Goal: Task Accomplishment & Management: Manage account settings

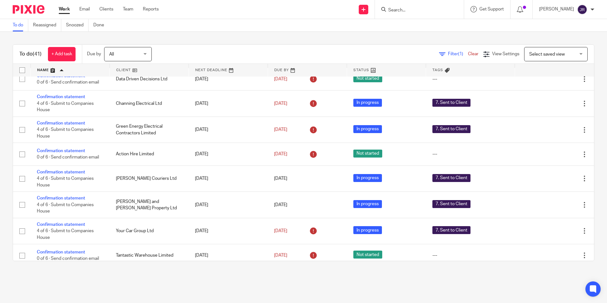
scroll to position [381, 0]
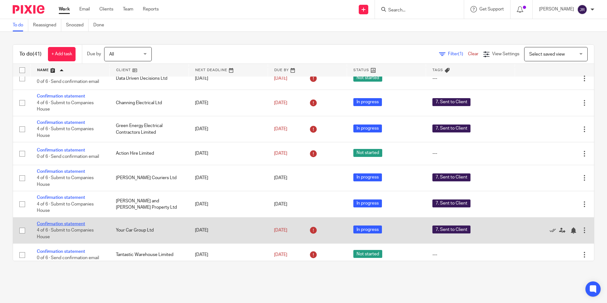
click at [68, 226] on link "Confirmation statement" at bounding box center [61, 223] width 48 height 4
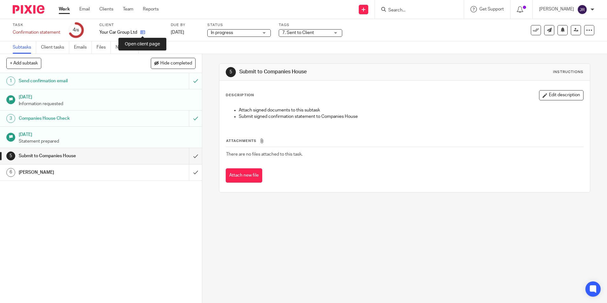
click at [142, 34] on icon at bounding box center [142, 32] width 5 height 5
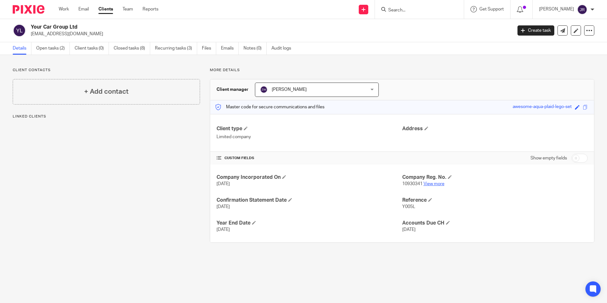
click at [431, 185] on link "View more" at bounding box center [433, 183] width 21 height 4
click at [49, 50] on link "Open tasks (2)" at bounding box center [53, 48] width 34 height 12
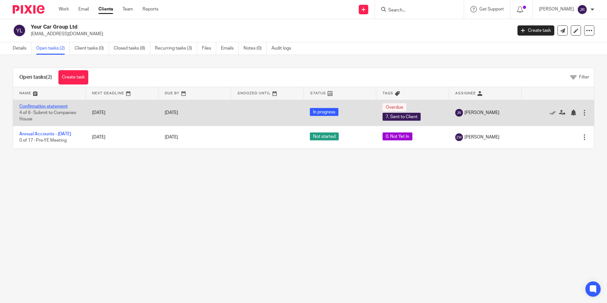
click at [60, 107] on link "Confirmation statement" at bounding box center [43, 106] width 48 height 4
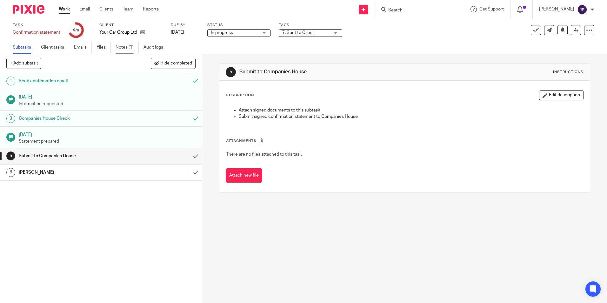
click at [121, 47] on link "Notes (1)" at bounding box center [126, 47] width 23 height 12
click at [122, 49] on link "Notes (1)" at bounding box center [126, 47] width 23 height 12
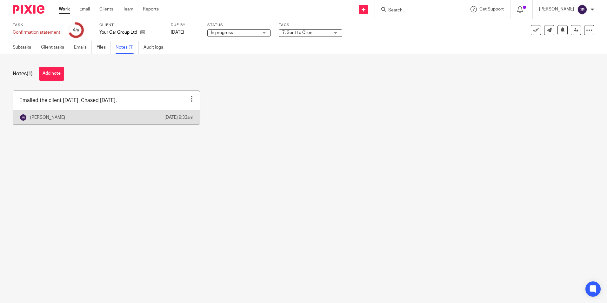
click at [144, 105] on link at bounding box center [106, 108] width 187 height 34
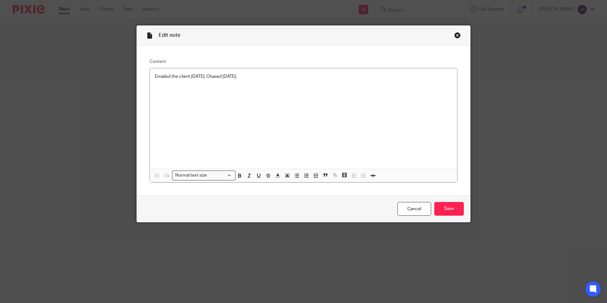
drag, startPoint x: 254, startPoint y: 76, endPoint x: 260, endPoint y: 88, distance: 13.8
click at [254, 76] on p "Emailed the client 01/09/25. Chased 08/09/25." at bounding box center [303, 76] width 297 height 6
click at [155, 90] on p at bounding box center [303, 89] width 297 height 6
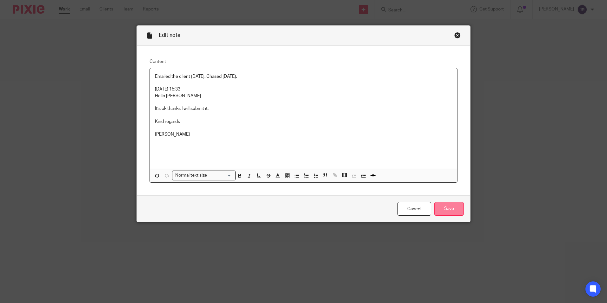
click at [452, 210] on input "Save" at bounding box center [449, 209] width 30 height 14
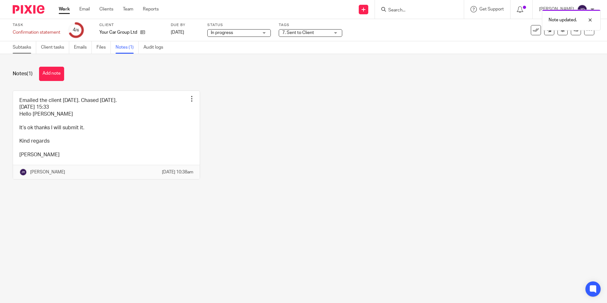
click at [26, 49] on link "Subtasks" at bounding box center [24, 47] width 23 height 12
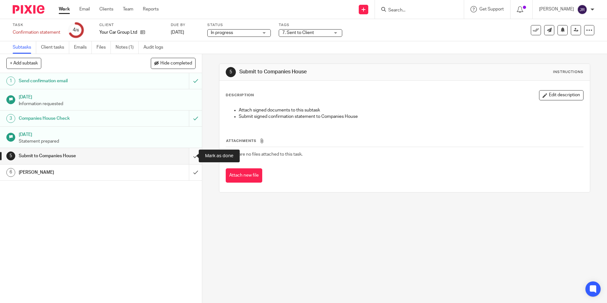
click at [192, 156] on input "submit" at bounding box center [101, 156] width 202 height 16
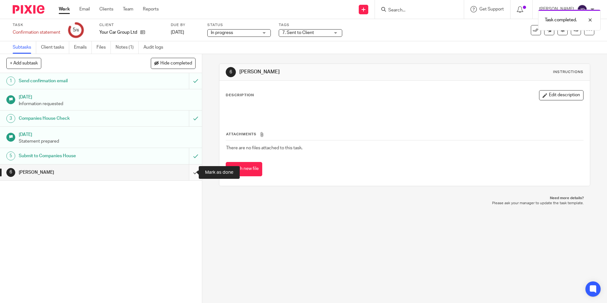
click at [192, 171] on input "submit" at bounding box center [101, 172] width 202 height 16
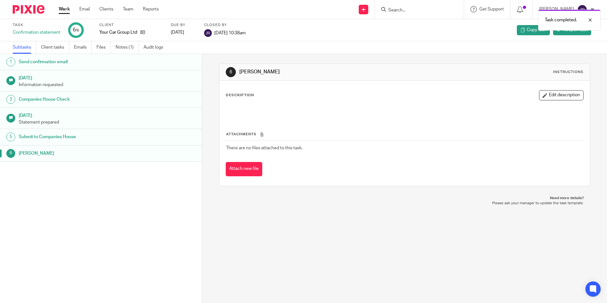
click at [61, 10] on link "Work" at bounding box center [64, 9] width 11 height 6
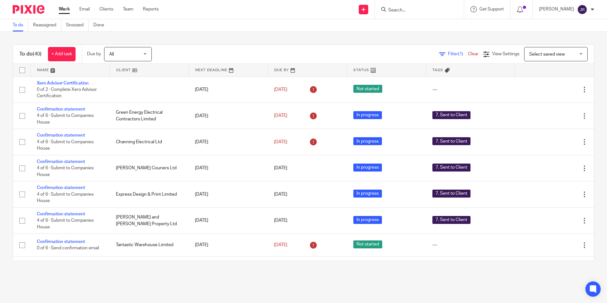
click at [424, 10] on input "Search" at bounding box center [415, 11] width 57 height 6
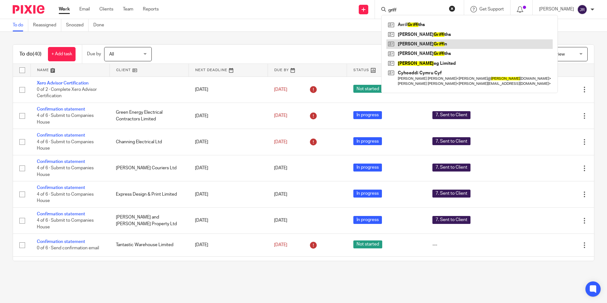
type input "griff"
click at [419, 44] on link at bounding box center [469, 44] width 166 height 10
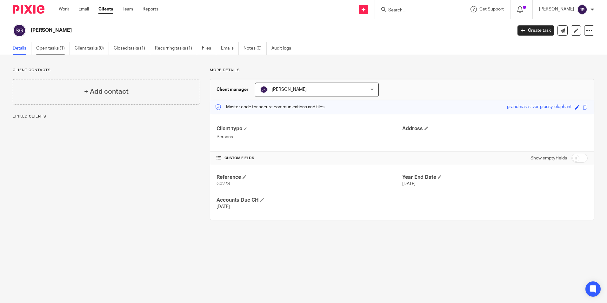
click at [47, 50] on link "Open tasks (1)" at bounding box center [53, 48] width 34 height 12
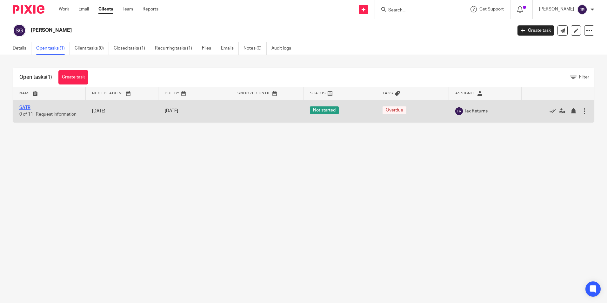
click at [27, 107] on link "SATR" at bounding box center [24, 107] width 11 height 4
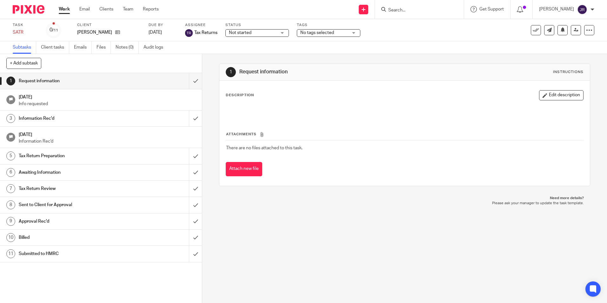
click at [354, 34] on div "No tags selected" at bounding box center [328, 33] width 63 height 8
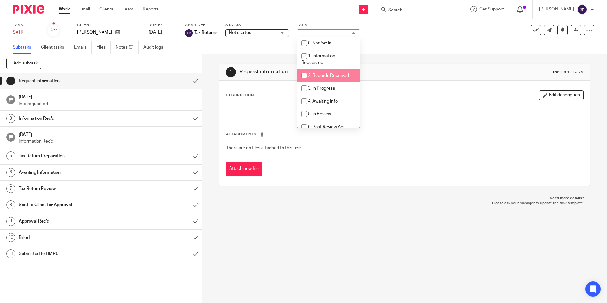
click at [342, 77] on span "2. Records Received" at bounding box center [328, 75] width 41 height 4
checkbox input "true"
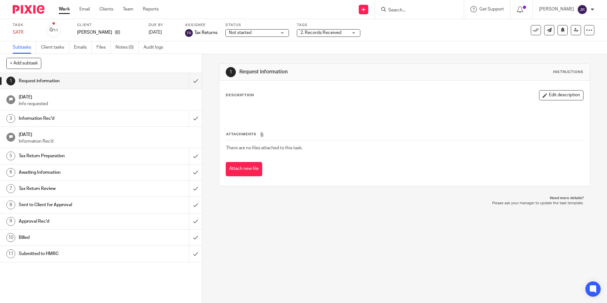
click at [321, 214] on div "1 Request information Instructions Description Edit description Attachments The…" at bounding box center [404, 178] width 405 height 249
click at [188, 80] on input "submit" at bounding box center [101, 81] width 202 height 16
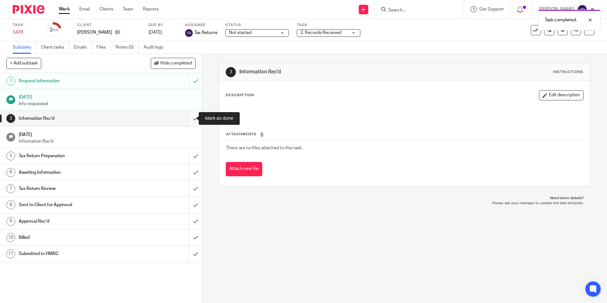
click at [190, 115] on input "submit" at bounding box center [101, 118] width 202 height 16
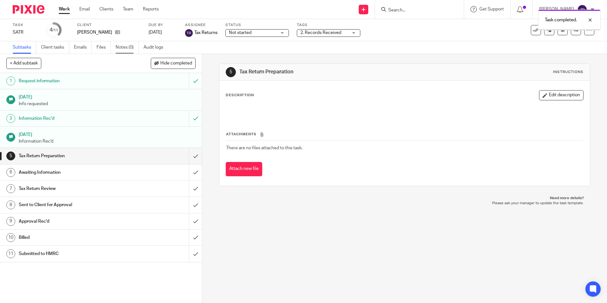
click at [125, 48] on link "Notes (0)" at bounding box center [126, 47] width 23 height 12
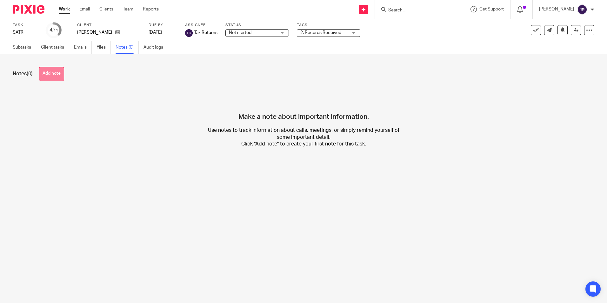
click at [58, 73] on button "Add note" at bounding box center [51, 74] width 25 height 14
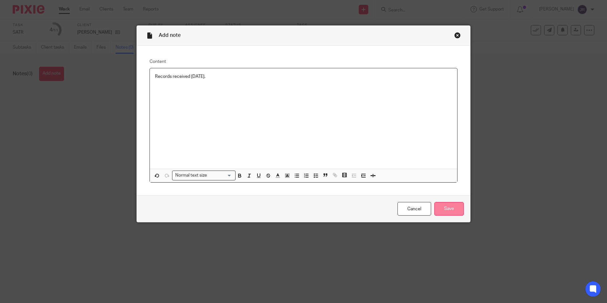
click at [444, 209] on input "Save" at bounding box center [449, 209] width 30 height 14
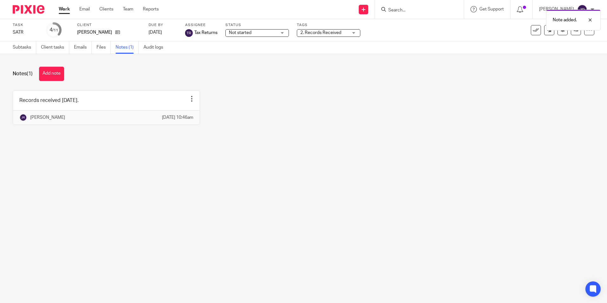
click at [63, 9] on link "Work" at bounding box center [64, 9] width 11 height 6
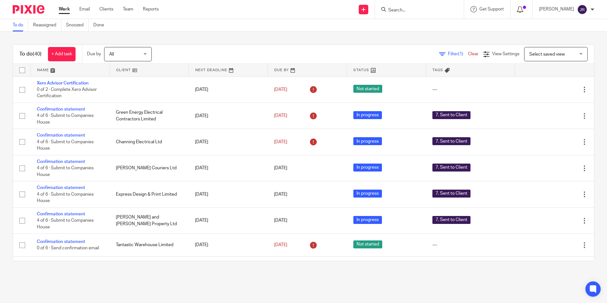
click at [526, 7] on span at bounding box center [524, 7] width 3 height 3
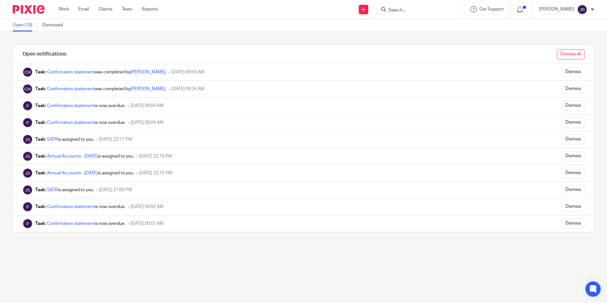
click at [564, 57] on input "Dismiss all" at bounding box center [570, 54] width 28 height 10
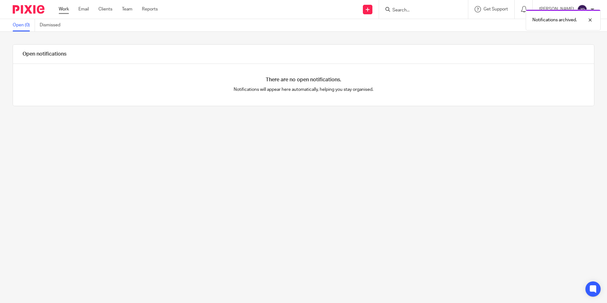
click at [66, 10] on link "Work" at bounding box center [64, 9] width 10 height 6
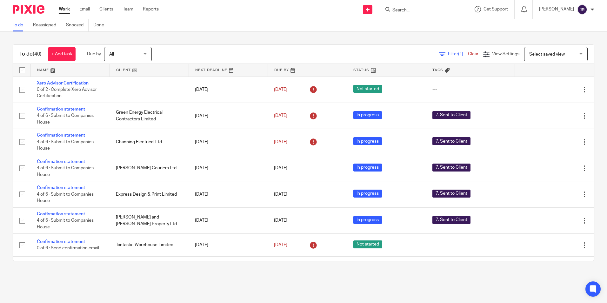
click at [413, 11] on input "Search" at bounding box center [419, 11] width 57 height 6
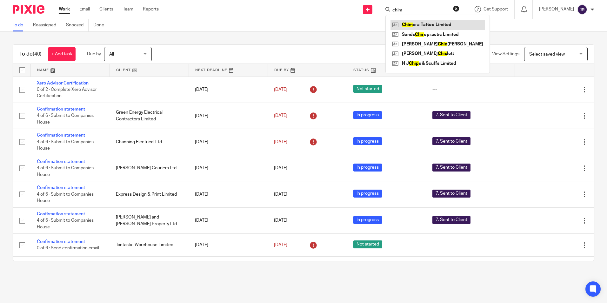
type input "chim"
click at [426, 24] on link at bounding box center [437, 25] width 94 height 10
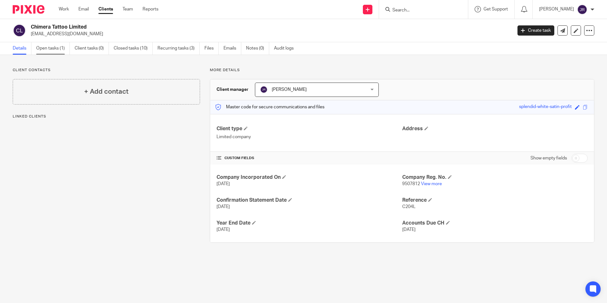
click at [59, 47] on link "Open tasks (1)" at bounding box center [53, 48] width 34 height 12
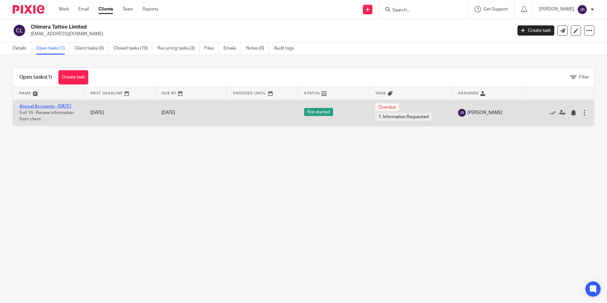
click at [54, 108] on link "Annual Accounts - [DATE]" at bounding box center [45, 106] width 52 height 4
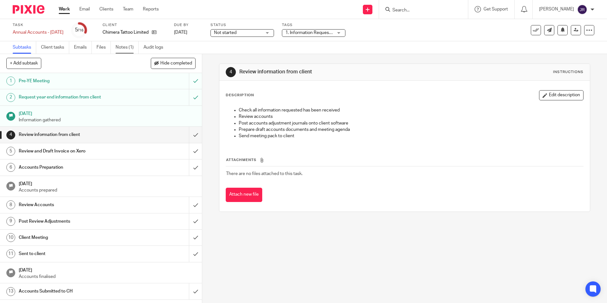
click at [130, 49] on link "Notes (1)" at bounding box center [126, 47] width 23 height 12
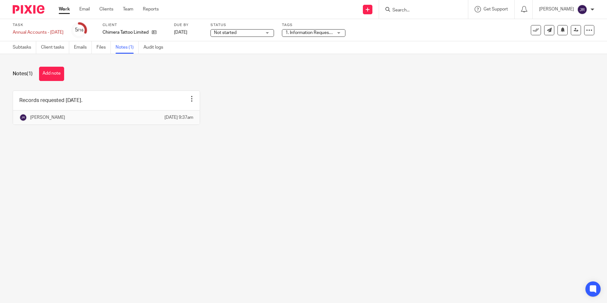
click at [67, 12] on link "Work" at bounding box center [64, 9] width 11 height 6
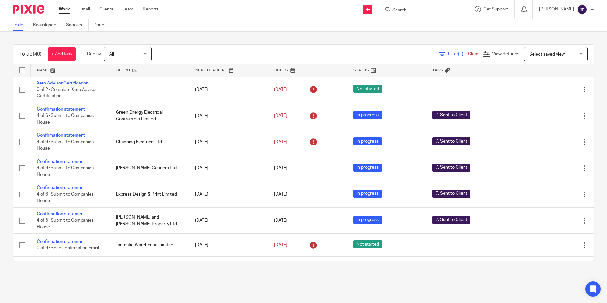
click at [414, 10] on input "Search" at bounding box center [419, 11] width 57 height 6
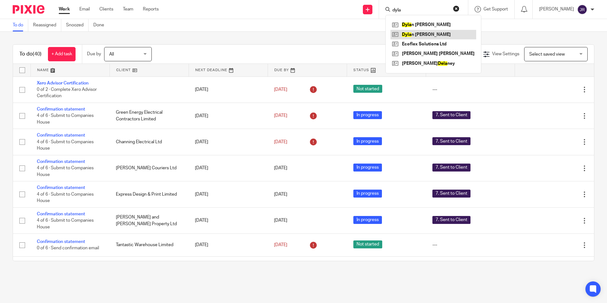
type input "dyla"
click at [417, 31] on link at bounding box center [433, 35] width 86 height 10
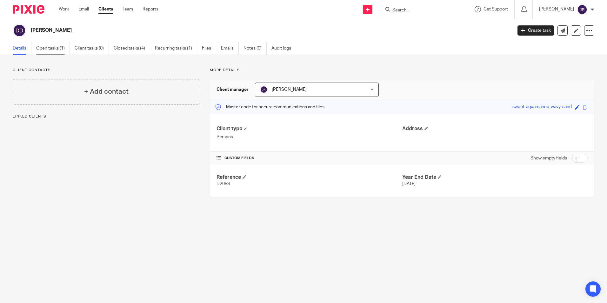
click at [37, 47] on link "Open tasks (1)" at bounding box center [53, 48] width 34 height 12
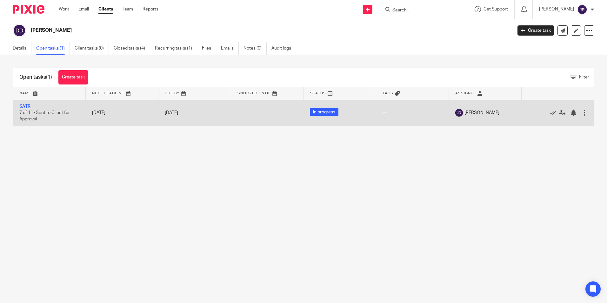
click at [23, 106] on link "SATR" at bounding box center [24, 106] width 11 height 4
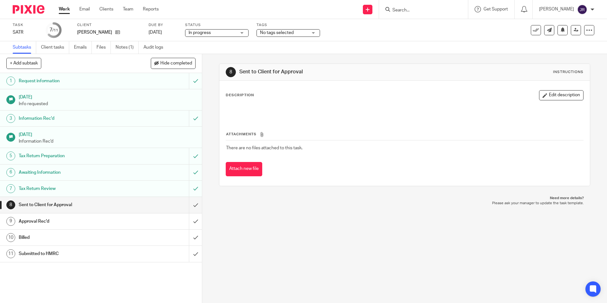
click at [315, 33] on div "No tags selected" at bounding box center [287, 33] width 63 height 8
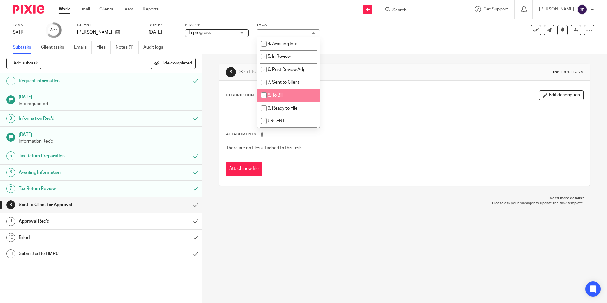
scroll to position [63, 0]
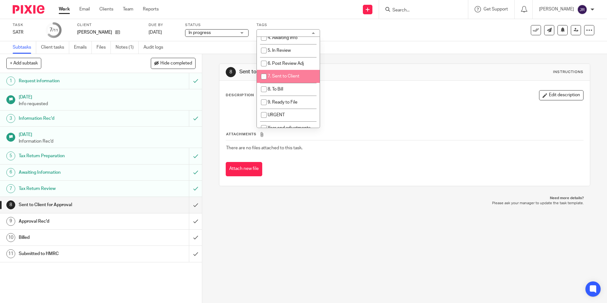
click at [299, 77] on span "7. Sent to Client" at bounding box center [283, 76] width 32 height 4
checkbox input "true"
click at [295, 215] on div "8 Sent to Client for Approval Instructions Description Edit description Attachm…" at bounding box center [404, 178] width 405 height 249
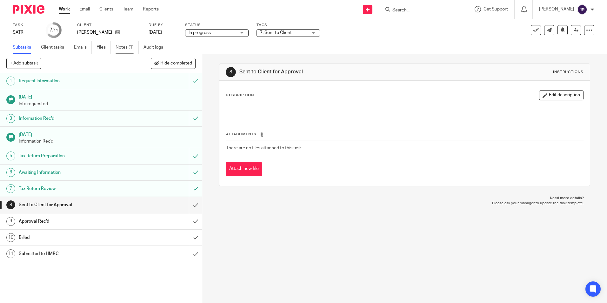
click at [129, 50] on link "Notes (1)" at bounding box center [126, 47] width 23 height 12
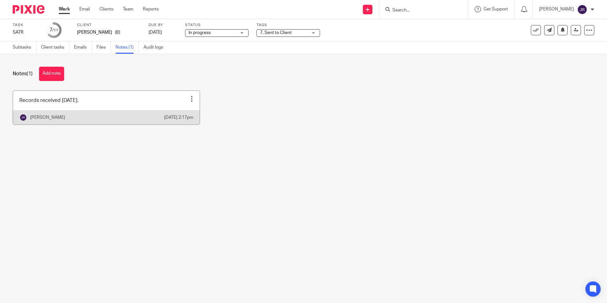
click at [104, 107] on link at bounding box center [106, 108] width 187 height 34
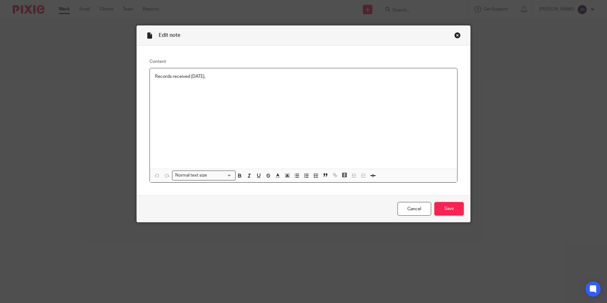
click at [217, 80] on p "Records received [DATE]." at bounding box center [303, 76] width 297 height 6
click at [448, 207] on input "Save" at bounding box center [449, 209] width 30 height 14
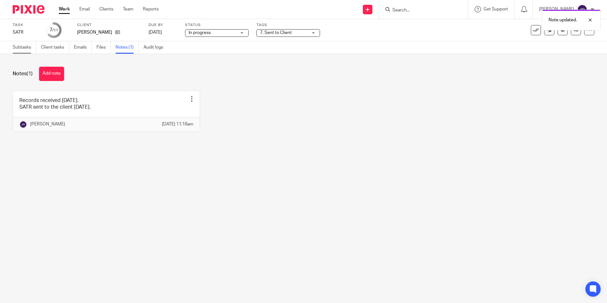
click at [28, 48] on link "Subtasks" at bounding box center [24, 47] width 23 height 12
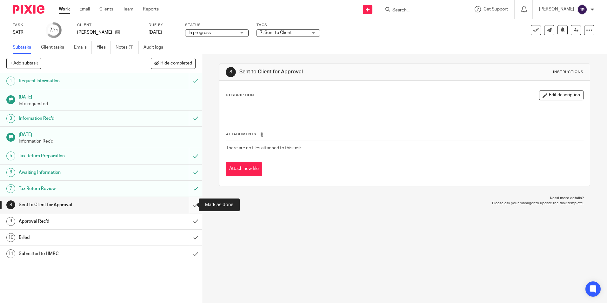
click at [191, 202] on input "submit" at bounding box center [101, 205] width 202 height 16
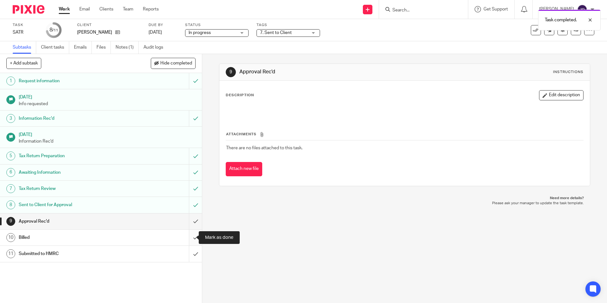
click at [192, 235] on input "submit" at bounding box center [101, 237] width 202 height 16
click at [64, 8] on link "Work" at bounding box center [64, 9] width 11 height 6
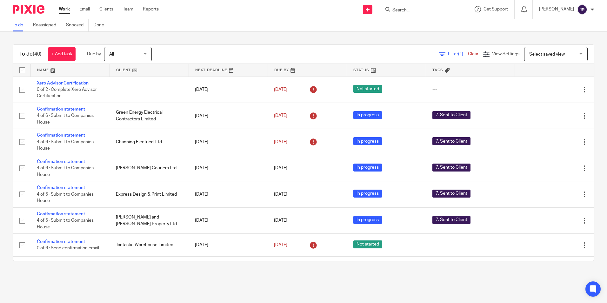
click at [412, 8] on input "Search" at bounding box center [419, 11] width 57 height 6
type input "strong"
click at [415, 25] on link at bounding box center [429, 25] width 79 height 10
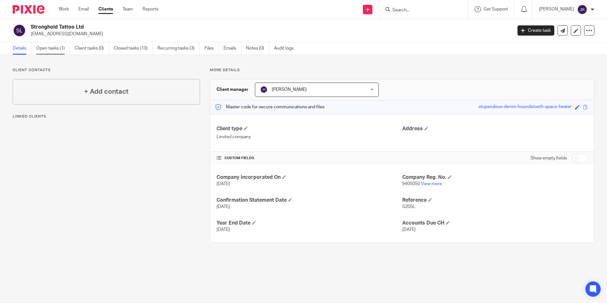
click at [55, 49] on link "Open tasks (1)" at bounding box center [53, 48] width 34 height 12
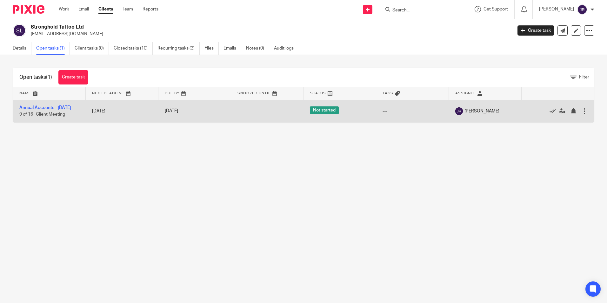
click at [36, 103] on td "Annual Accounts - [DATE] 9 of 16 · Client Meeting" at bounding box center [49, 111] width 73 height 23
click at [37, 105] on link "Annual Accounts - [DATE]" at bounding box center [45, 107] width 52 height 4
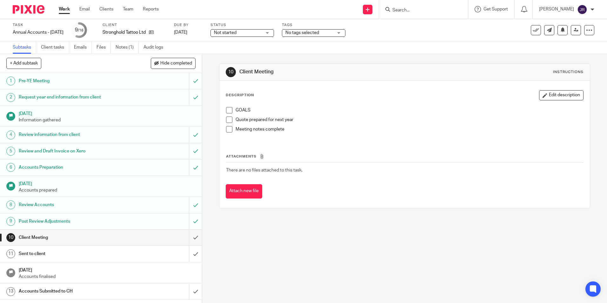
click at [274, 32] on div "Not started Not started" at bounding box center [241, 33] width 63 height 8
click at [253, 56] on li "In progress" at bounding box center [252, 55] width 63 height 13
click at [331, 108] on p "GOALS" at bounding box center [408, 110] width 347 height 6
click at [345, 34] on div "No tags selected" at bounding box center [313, 33] width 63 height 8
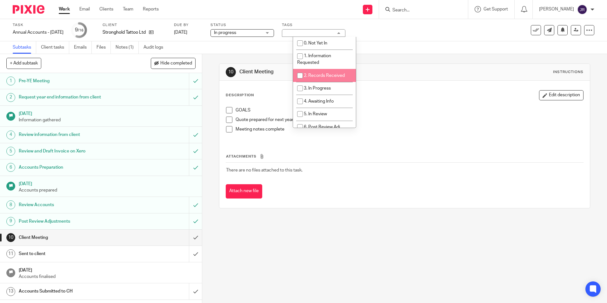
scroll to position [32, 0]
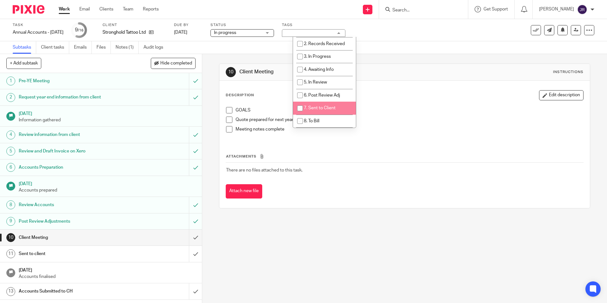
click at [333, 107] on span "7. Sent to Client" at bounding box center [320, 108] width 32 height 4
checkbox input "true"
click at [344, 198] on div "Attach new file" at bounding box center [404, 191] width 357 height 14
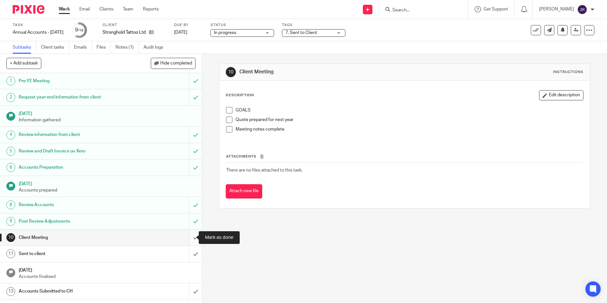
click at [187, 236] on input "submit" at bounding box center [101, 237] width 202 height 16
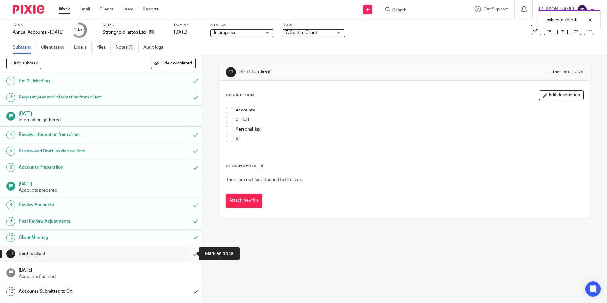
click at [188, 254] on input "submit" at bounding box center [101, 254] width 202 height 16
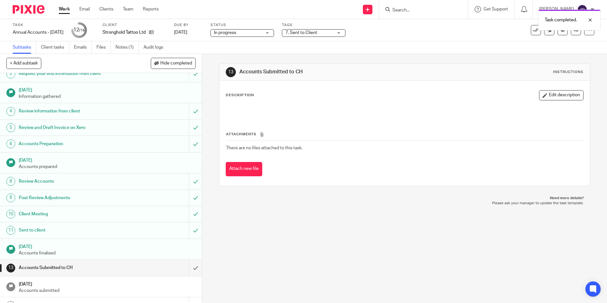
scroll to position [50, 0]
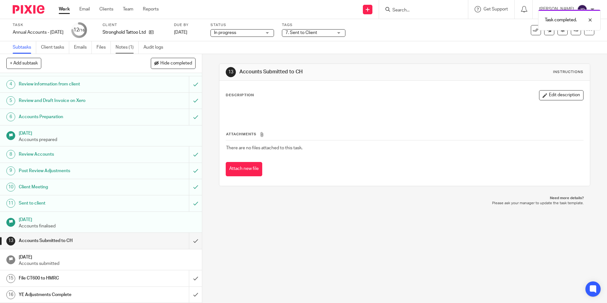
click at [121, 48] on link "Notes (1)" at bounding box center [126, 47] width 23 height 12
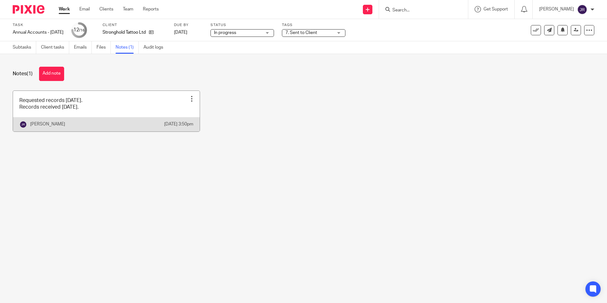
click at [126, 108] on link at bounding box center [106, 111] width 187 height 41
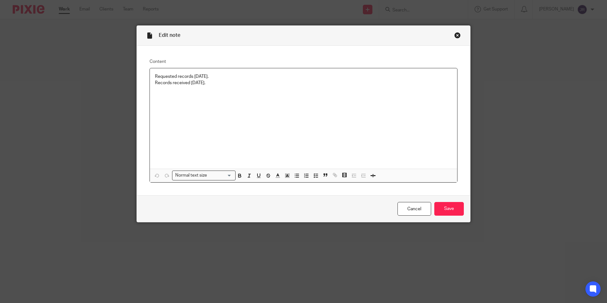
click at [213, 81] on p "Records received [DATE]." at bounding box center [303, 83] width 297 height 6
click at [442, 207] on input "Save" at bounding box center [449, 209] width 30 height 14
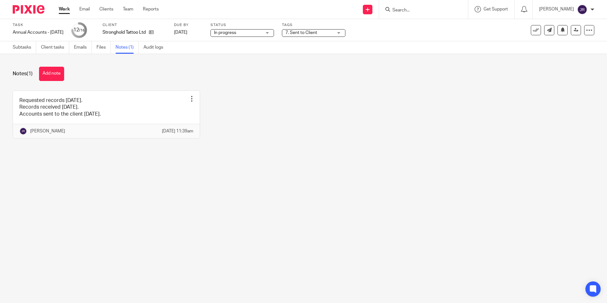
click at [65, 9] on link "Work" at bounding box center [64, 9] width 11 height 6
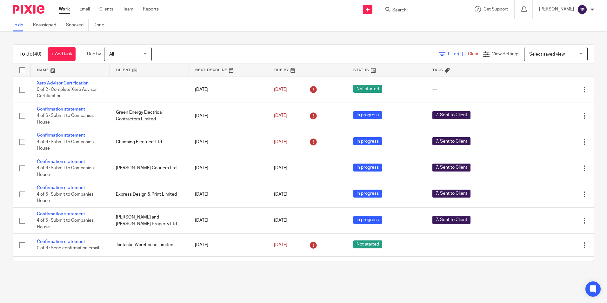
click at [418, 10] on input "Search" at bounding box center [419, 11] width 57 height 6
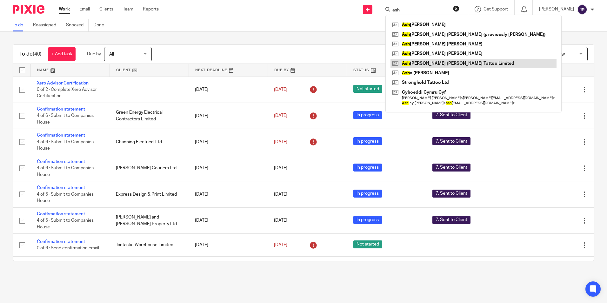
type input "ash"
click at [449, 61] on link at bounding box center [473, 64] width 166 height 10
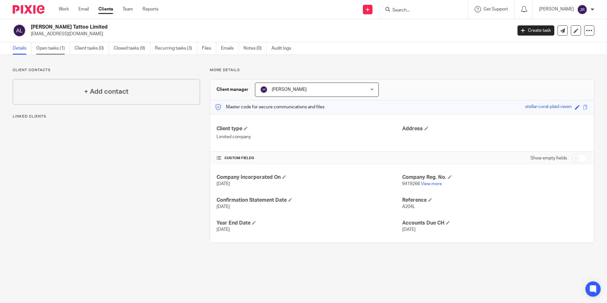
click at [55, 49] on link "Open tasks (1)" at bounding box center [53, 48] width 34 height 12
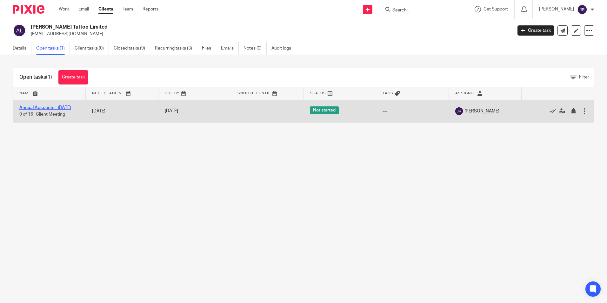
click at [36, 107] on link "Annual Accounts - [DATE]" at bounding box center [45, 107] width 52 height 4
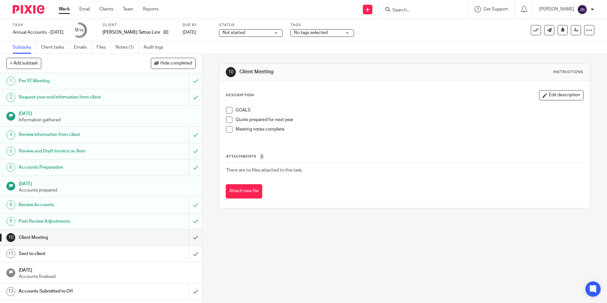
click at [281, 31] on div "Not started Not started" at bounding box center [250, 33] width 63 height 8
click at [270, 57] on li "In progress" at bounding box center [254, 55] width 63 height 13
click at [353, 33] on div "No tags selected" at bounding box center [321, 33] width 63 height 8
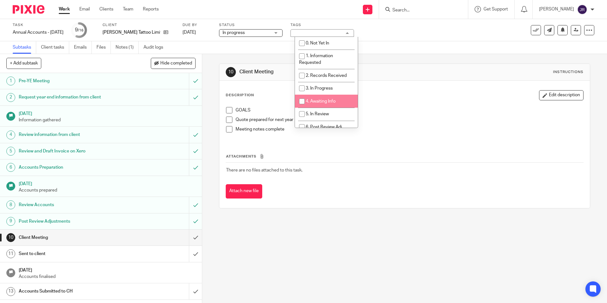
scroll to position [63, 0]
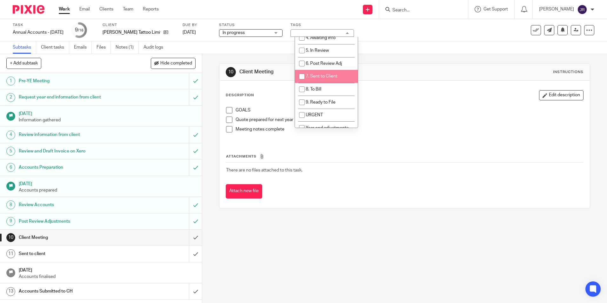
click at [335, 75] on span "7. Sent to Client" at bounding box center [322, 76] width 32 height 4
checkbox input "true"
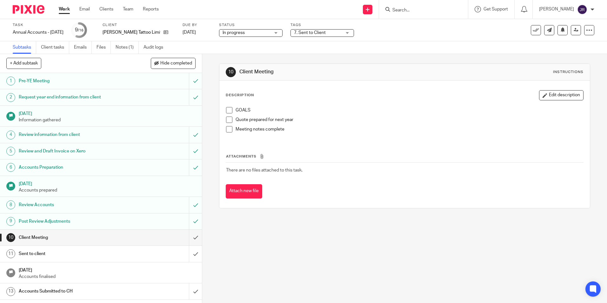
click at [316, 236] on div "10 Client Meeting Instructions Description Edit description GOALS Quote prepare…" at bounding box center [404, 178] width 405 height 249
click at [125, 46] on link "Notes (1)" at bounding box center [126, 47] width 23 height 12
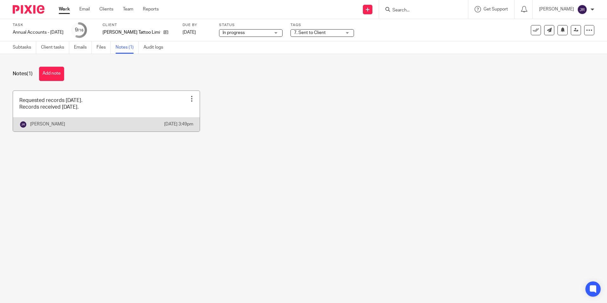
click at [105, 111] on link at bounding box center [106, 111] width 187 height 41
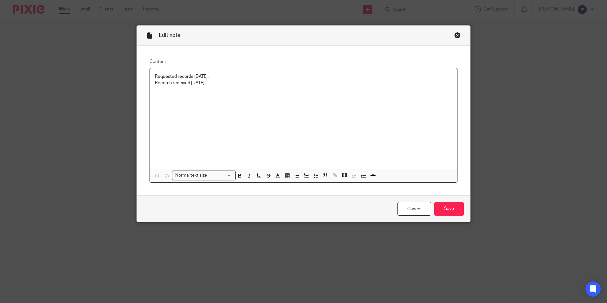
click at [218, 83] on p "Records received 16/05/25." at bounding box center [303, 83] width 297 height 6
click at [454, 212] on input "Save" at bounding box center [449, 209] width 30 height 14
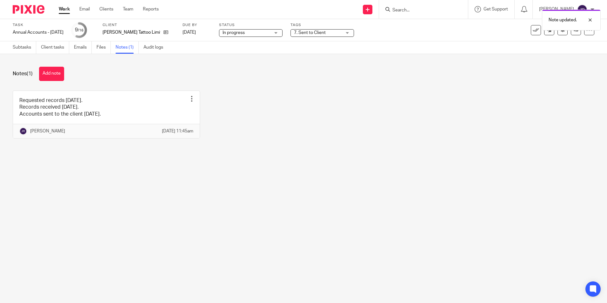
click at [64, 11] on link "Work" at bounding box center [64, 9] width 11 height 6
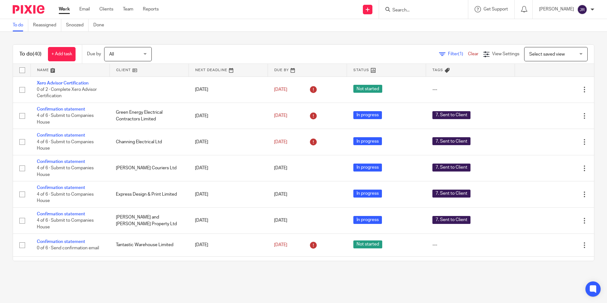
click at [42, 70] on link at bounding box center [70, 70] width 79 height 13
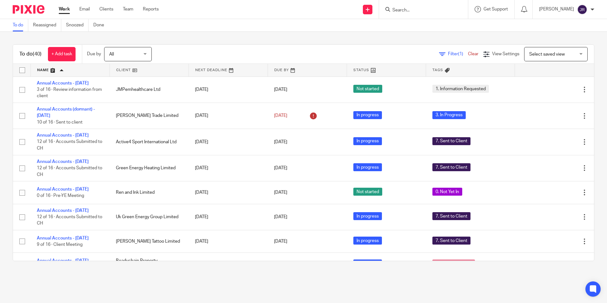
click at [441, 8] on input "Search" at bounding box center [419, 11] width 57 height 6
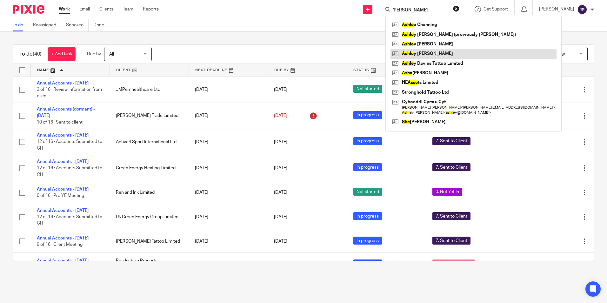
type input "ashe"
click at [433, 55] on link at bounding box center [473, 54] width 166 height 10
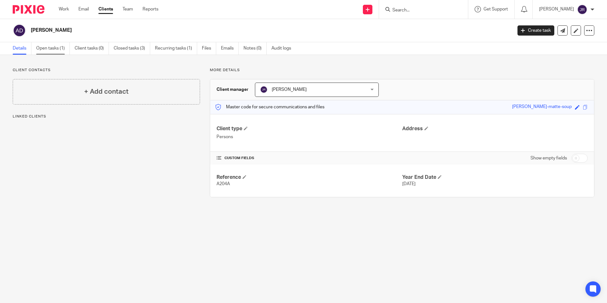
click at [59, 47] on link "Open tasks (1)" at bounding box center [53, 48] width 34 height 12
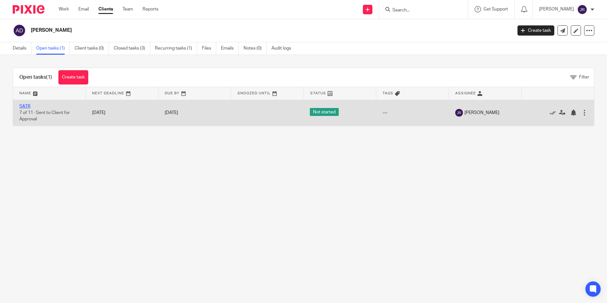
click at [25, 106] on link "SATR" at bounding box center [24, 106] width 11 height 4
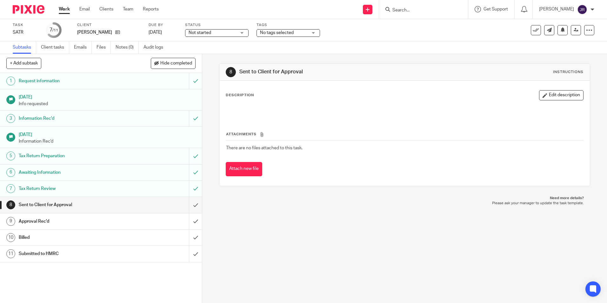
click at [241, 34] on div "Not started Not started" at bounding box center [216, 33] width 63 height 8
click at [224, 54] on li "In progress" at bounding box center [216, 55] width 63 height 13
click at [308, 30] on div "No tags selected" at bounding box center [287, 33] width 63 height 8
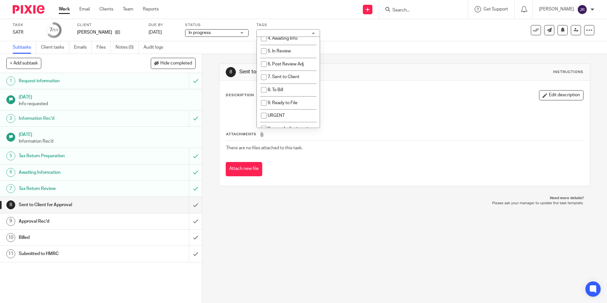
scroll to position [63, 0]
click at [298, 76] on span "7. Sent to Client" at bounding box center [283, 76] width 32 height 4
checkbox input "true"
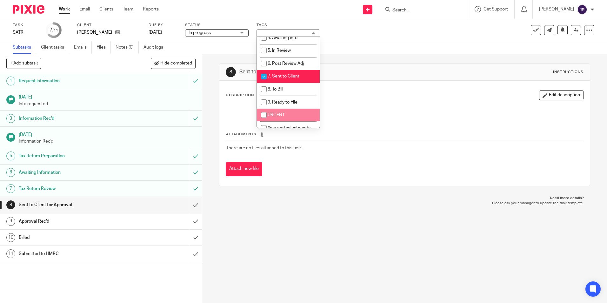
click at [279, 279] on div "8 Sent to Client for Approval Instructions Description Edit description Attachm…" at bounding box center [404, 178] width 405 height 249
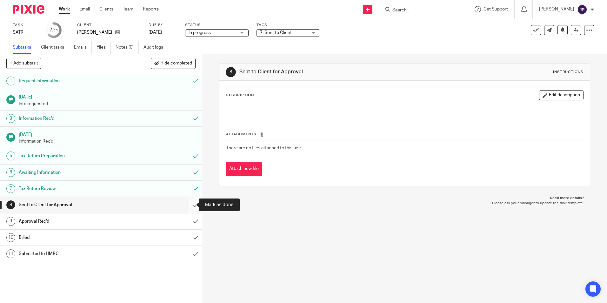
click at [188, 205] on input "submit" at bounding box center [101, 205] width 202 height 16
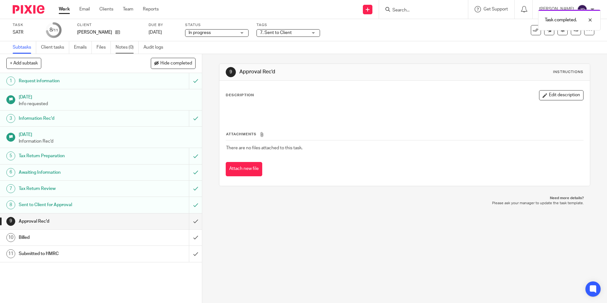
click at [121, 49] on link "Notes (0)" at bounding box center [126, 47] width 23 height 12
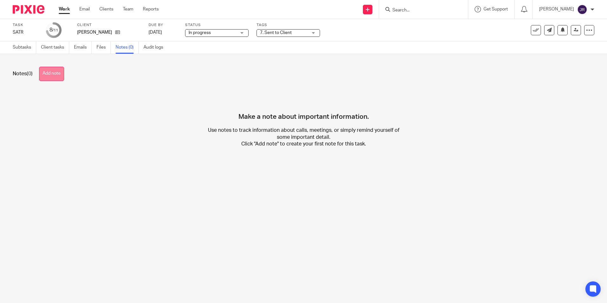
click at [57, 71] on button "Add note" at bounding box center [51, 74] width 25 height 14
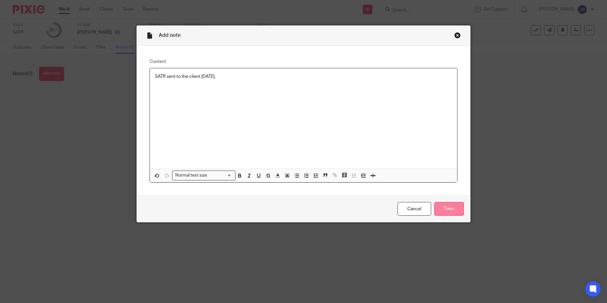
click at [457, 208] on input "Save" at bounding box center [449, 209] width 30 height 14
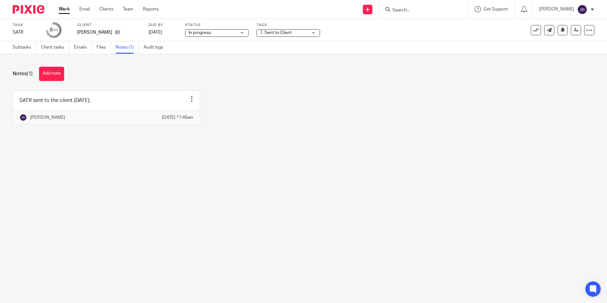
click at [65, 12] on link "Work" at bounding box center [64, 9] width 11 height 6
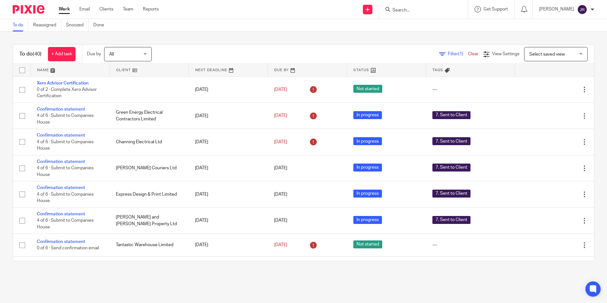
click at [408, 15] on div at bounding box center [423, 9] width 89 height 19
click at [408, 11] on input "Search" at bounding box center [419, 11] width 57 height 6
type input "strong"
click at [420, 25] on link at bounding box center [429, 25] width 79 height 10
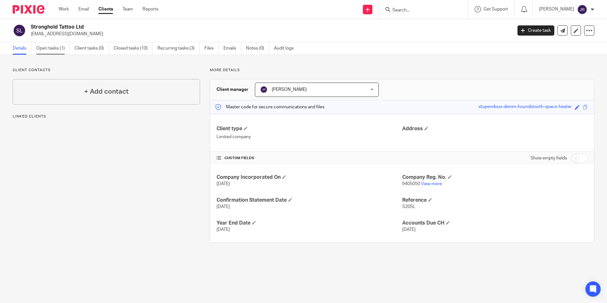
click at [45, 45] on link "Open tasks (1)" at bounding box center [53, 48] width 34 height 12
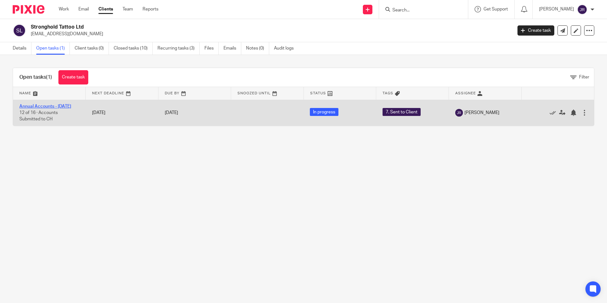
click at [47, 107] on link "Annual Accounts - [DATE]" at bounding box center [45, 106] width 52 height 4
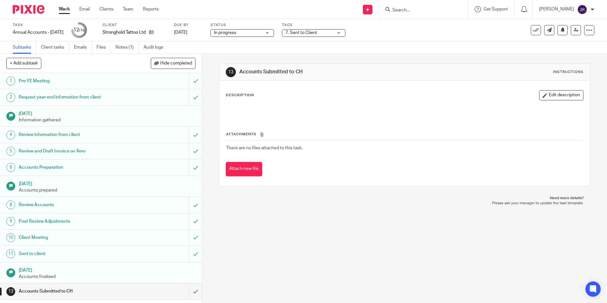
click at [449, 8] on input "Search" at bounding box center [419, 11] width 57 height 6
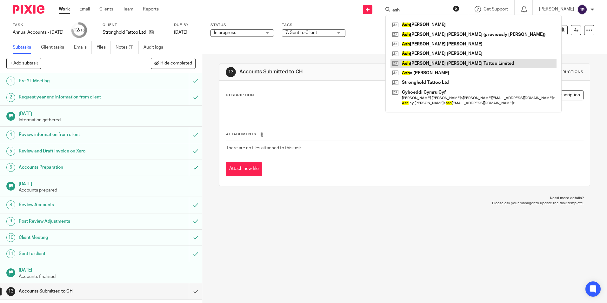
type input "ash"
click at [461, 61] on link at bounding box center [473, 64] width 166 height 10
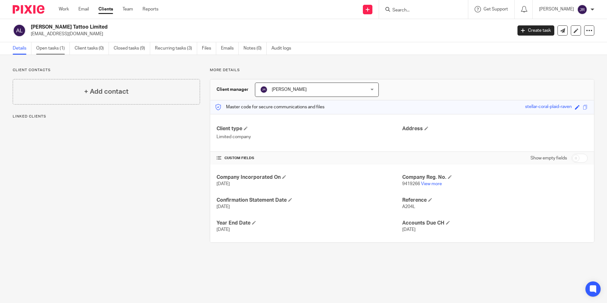
click at [47, 46] on link "Open tasks (1)" at bounding box center [53, 48] width 34 height 12
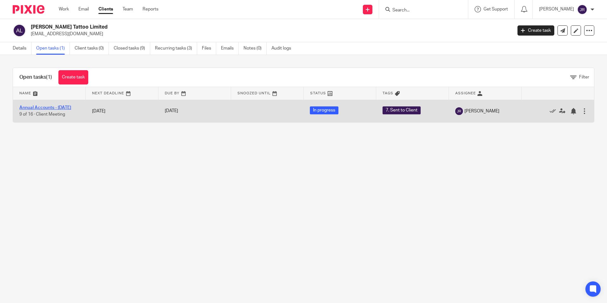
click at [63, 105] on link "Annual Accounts - March 2025" at bounding box center [45, 107] width 52 height 4
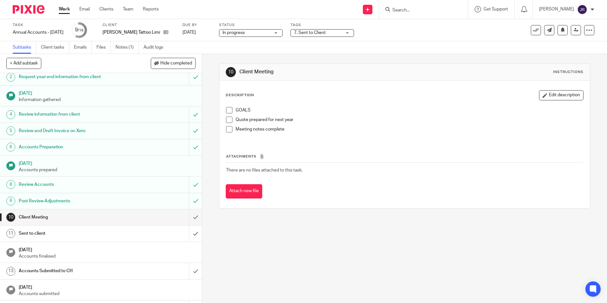
scroll to position [32, 0]
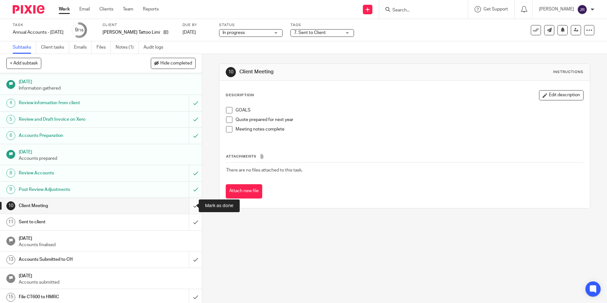
click at [192, 205] on input "submit" at bounding box center [101, 206] width 202 height 16
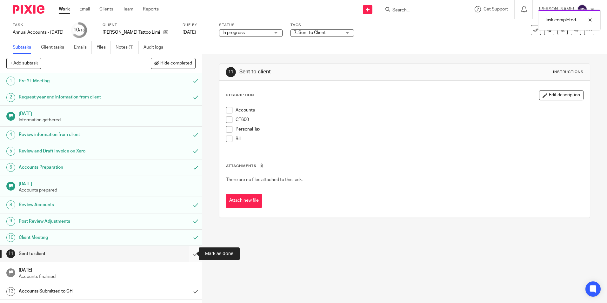
click at [191, 251] on input "submit" at bounding box center [101, 254] width 202 height 16
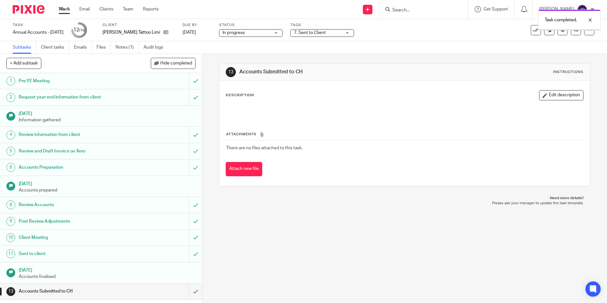
scroll to position [50, 0]
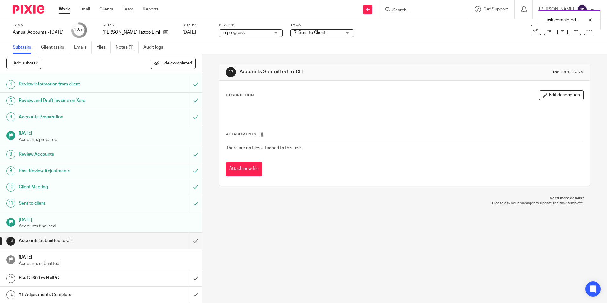
click at [408, 10] on div "Task completed." at bounding box center [451, 18] width 297 height 24
click at [416, 10] on div "Task completed." at bounding box center [451, 18] width 297 height 24
click at [424, 14] on div "Task completed." at bounding box center [451, 18] width 297 height 24
click at [395, 9] on div "Task completed." at bounding box center [451, 18] width 297 height 24
click at [408, 10] on input "Search" at bounding box center [419, 11] width 57 height 6
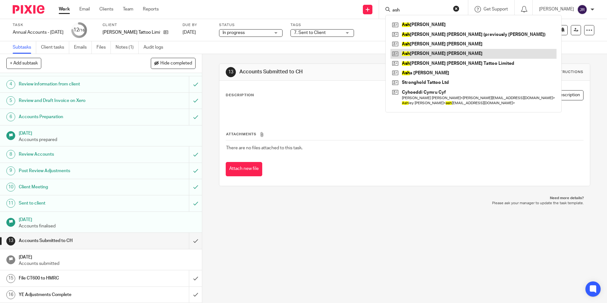
type input "ash"
click at [433, 55] on link at bounding box center [473, 54] width 166 height 10
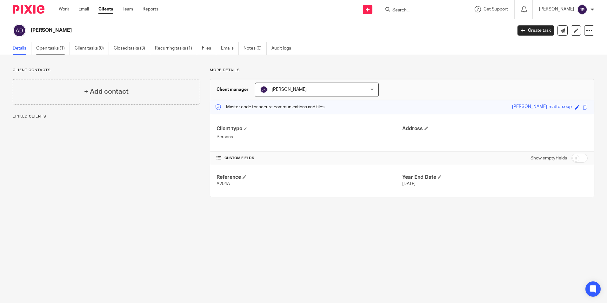
click at [53, 49] on link "Open tasks (1)" at bounding box center [53, 48] width 34 height 12
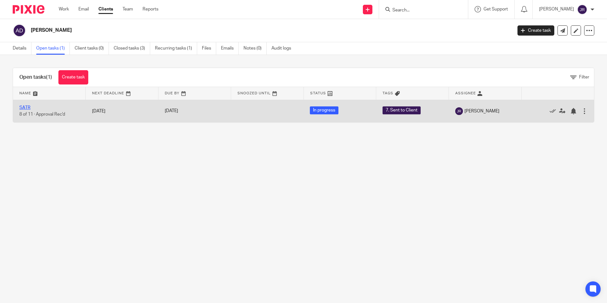
click at [25, 107] on link "SATR" at bounding box center [24, 107] width 11 height 4
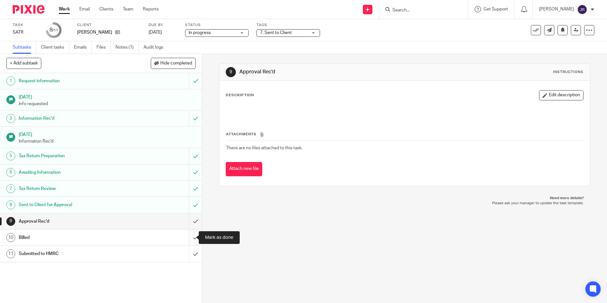
click at [189, 237] on input "submit" at bounding box center [101, 237] width 202 height 16
click at [63, 10] on link "Work" at bounding box center [64, 9] width 11 height 6
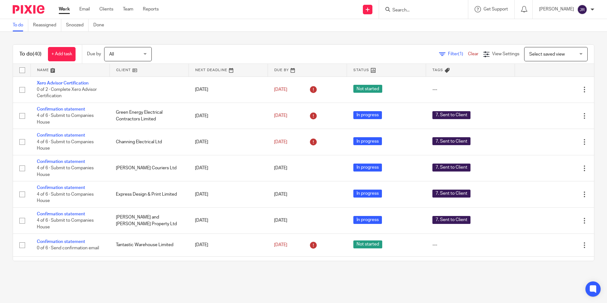
click at [43, 69] on link at bounding box center [70, 70] width 79 height 13
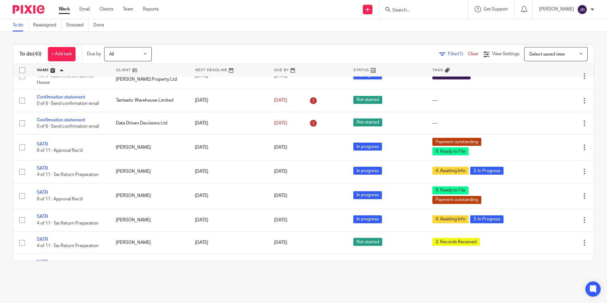
scroll to position [412, 0]
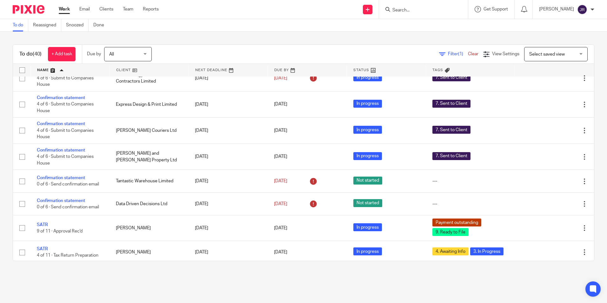
click at [440, 8] on input "Search" at bounding box center [419, 11] width 57 height 6
type input "acti"
click at [447, 44] on link at bounding box center [429, 44] width 79 height 10
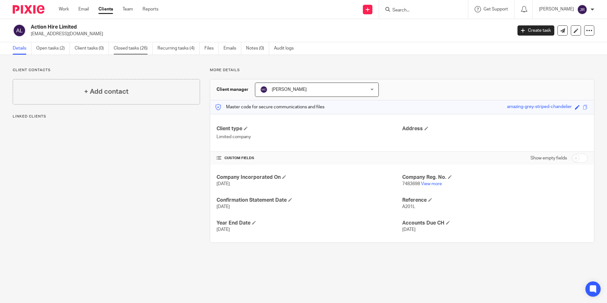
click at [135, 49] on link "Closed tasks (26)" at bounding box center [133, 48] width 39 height 12
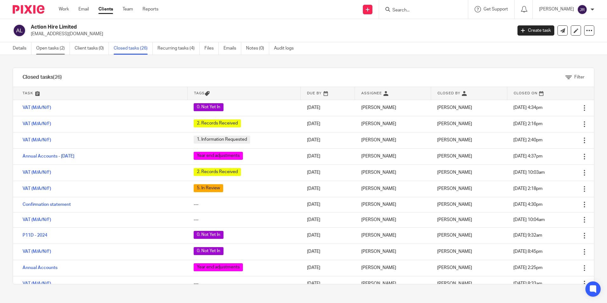
click at [42, 45] on link "Open tasks (2)" at bounding box center [53, 48] width 34 height 12
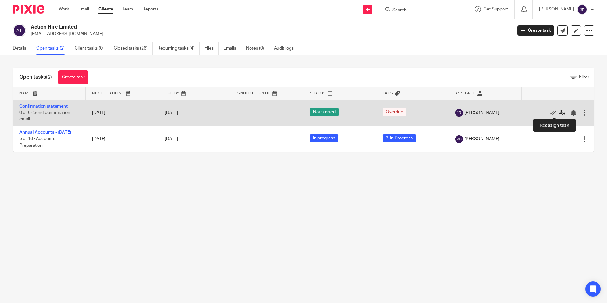
click at [559, 112] on icon at bounding box center [562, 112] width 6 height 6
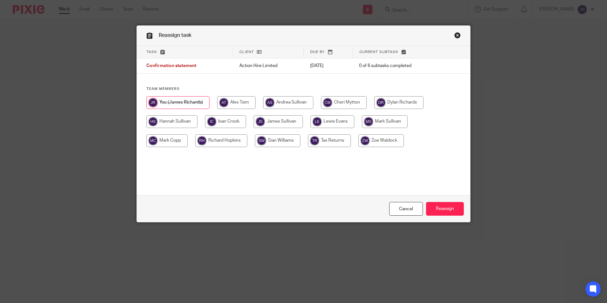
click at [336, 103] on input "radio" at bounding box center [344, 102] width 46 height 13
radio input "true"
click at [445, 206] on input "Reassign" at bounding box center [445, 209] width 38 height 14
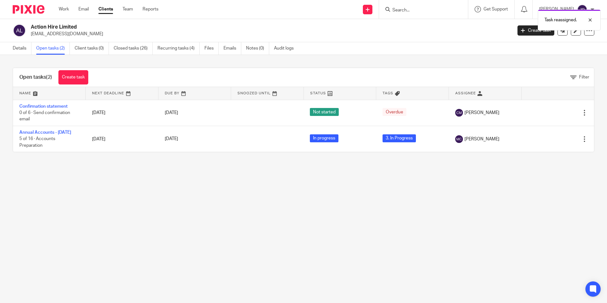
click at [421, 11] on div "Task reassigned." at bounding box center [451, 18] width 297 height 24
click at [409, 10] on input "Search" at bounding box center [419, 11] width 57 height 6
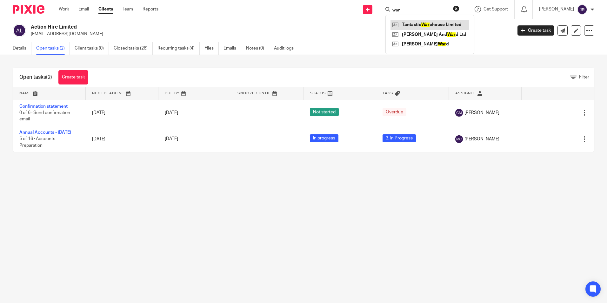
type input "war"
click at [413, 24] on link at bounding box center [429, 25] width 79 height 10
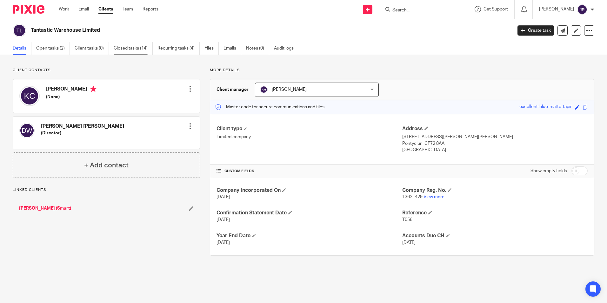
click at [142, 48] on link "Closed tasks (14)" at bounding box center [133, 48] width 39 height 12
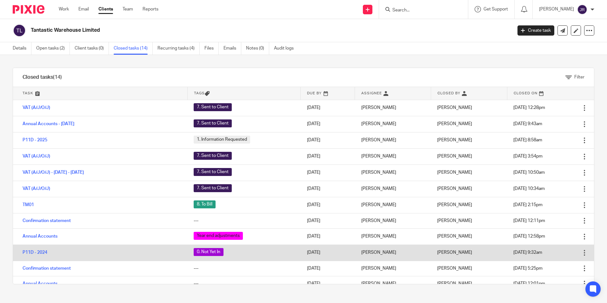
scroll to position [32, 0]
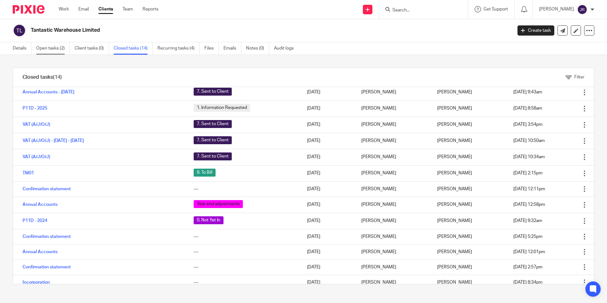
click at [49, 50] on link "Open tasks (2)" at bounding box center [53, 48] width 34 height 12
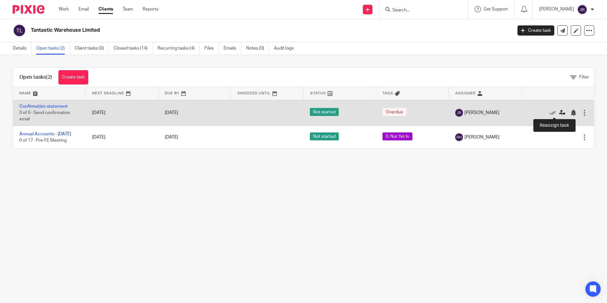
click at [559, 114] on link at bounding box center [564, 112] width 10 height 6
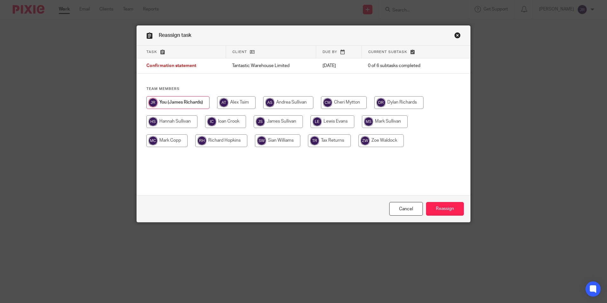
drag, startPoint x: 342, startPoint y: 102, endPoint x: 375, endPoint y: 131, distance: 43.8
click at [341, 102] on input "radio" at bounding box center [344, 102] width 46 height 13
radio input "true"
click at [450, 205] on input "Reassign" at bounding box center [445, 209] width 38 height 14
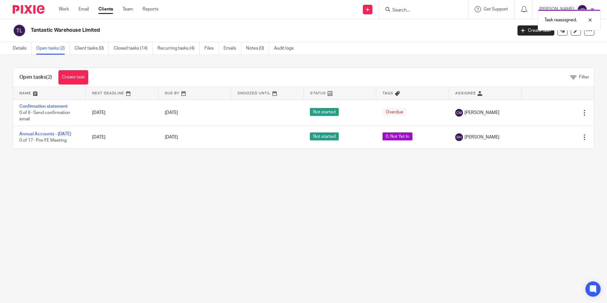
click at [403, 6] on form at bounding box center [425, 9] width 68 height 8
click at [413, 7] on div "Task reassigned." at bounding box center [451, 18] width 297 height 24
click at [407, 12] on div "Task reassigned." at bounding box center [451, 18] width 297 height 24
click at [397, 11] on div "Task reassigned." at bounding box center [451, 18] width 297 height 24
click at [397, 10] on div "Task reassigned." at bounding box center [451, 18] width 297 height 24
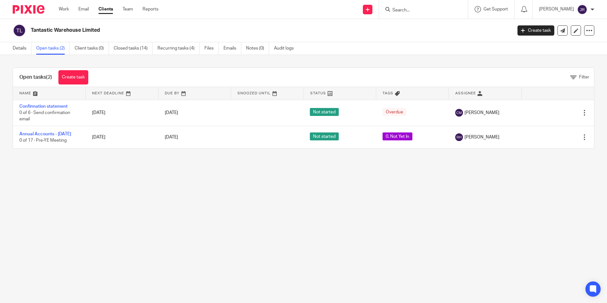
click at [400, 12] on div "Task reassigned." at bounding box center [451, 18] width 297 height 24
click at [399, 9] on input "Search" at bounding box center [419, 11] width 57 height 6
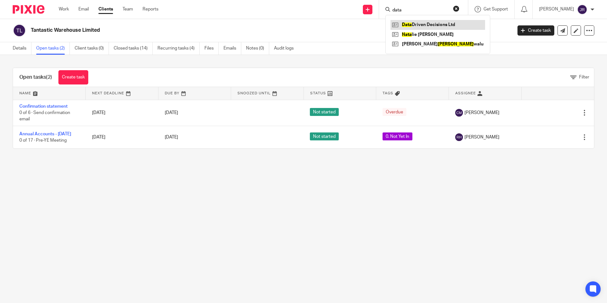
type input "data"
click at [424, 21] on link at bounding box center [437, 25] width 95 height 10
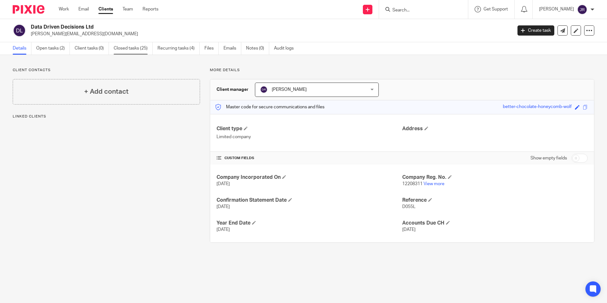
click at [127, 48] on link "Closed tasks (25)" at bounding box center [133, 48] width 39 height 12
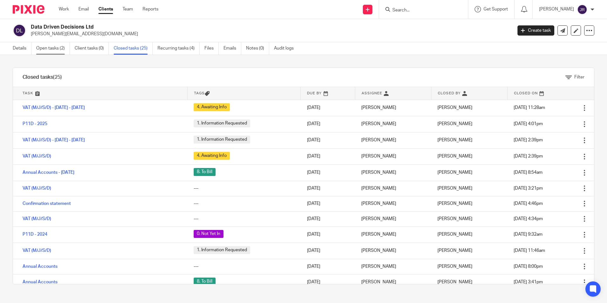
click at [54, 50] on link "Open tasks (2)" at bounding box center [53, 48] width 34 height 12
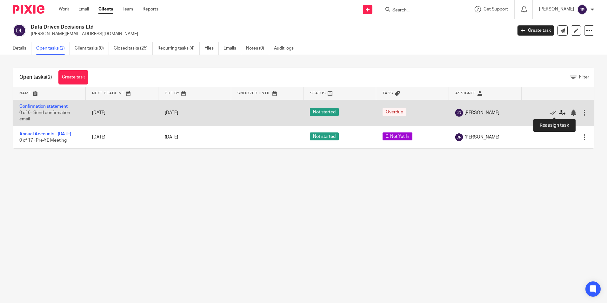
click at [559, 115] on icon at bounding box center [562, 112] width 6 height 6
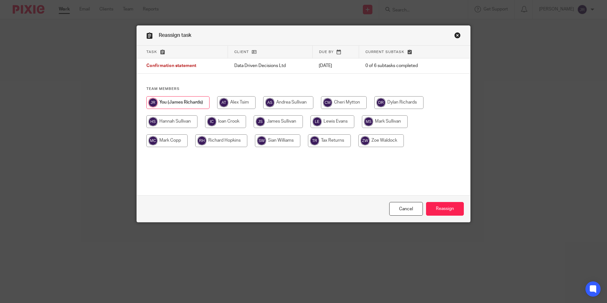
click at [348, 103] on input "radio" at bounding box center [344, 102] width 46 height 13
radio input "true"
click at [448, 207] on input "Reassign" at bounding box center [445, 209] width 38 height 14
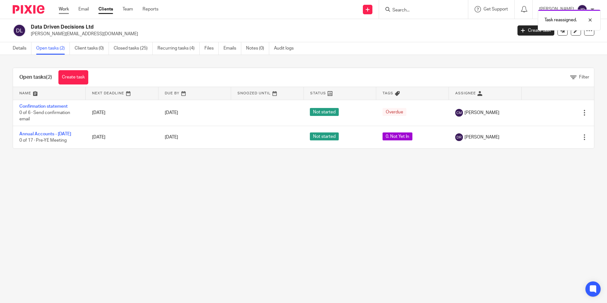
click at [66, 8] on link "Work" at bounding box center [64, 9] width 10 height 6
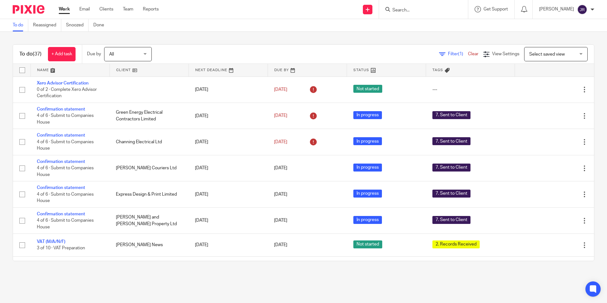
click at [41, 70] on link at bounding box center [70, 70] width 79 height 13
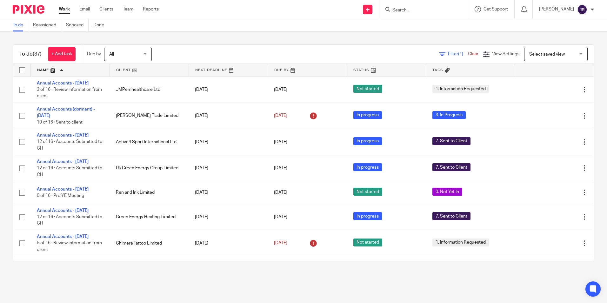
click at [278, 70] on link at bounding box center [307, 70] width 79 height 13
